Goal: Transaction & Acquisition: Purchase product/service

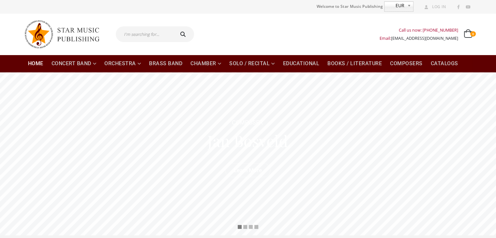
click at [125, 33] on input "text" at bounding box center [145, 34] width 58 height 16
type input "[PERSON_NAME]"
click at [173, 26] on button "submit" at bounding box center [183, 34] width 21 height 16
type input "[PERSON_NAME]"
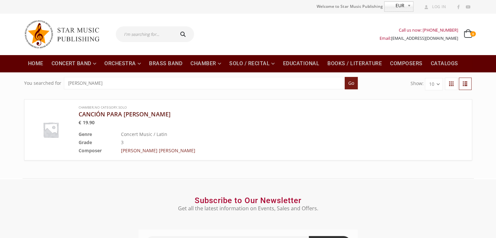
click at [110, 115] on h3 "CANCIÓN PARA [PERSON_NAME]" at bounding box center [256, 114] width 355 height 8
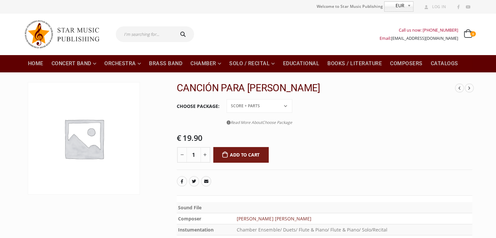
click at [367, 118] on tr "Choose Package PDF File Score + Parts Score + Parts + PDF File Read More About …" at bounding box center [324, 113] width 295 height 31
click at [349, 108] on tr "Choose Package PDF File Score + Parts Score + Parts + PDF File Read More About …" at bounding box center [324, 113] width 295 height 31
click at [109, 201] on div at bounding box center [95, 192] width 153 height 220
